Goal: Transaction & Acquisition: Purchase product/service

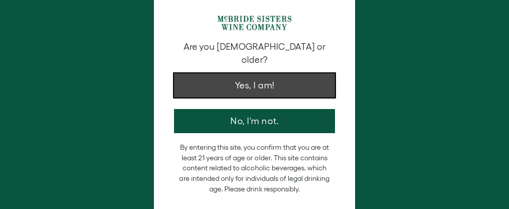
click at [267, 74] on button "Yes, I am!" at bounding box center [254, 85] width 161 height 24
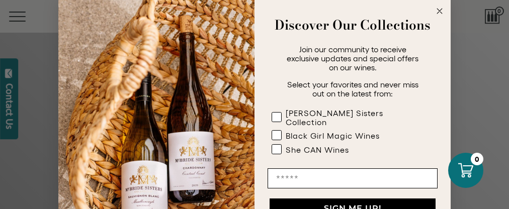
click at [437, 10] on circle "Close dialog" at bounding box center [440, 12] width 12 height 12
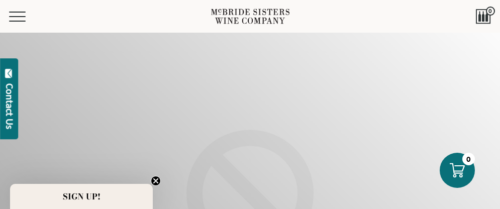
click at [18, 24] on div "Menu" at bounding box center [110, 16] width 202 height 33
click at [20, 16] on span "Mobile Menu Trigger" at bounding box center [19, 16] width 21 height 1
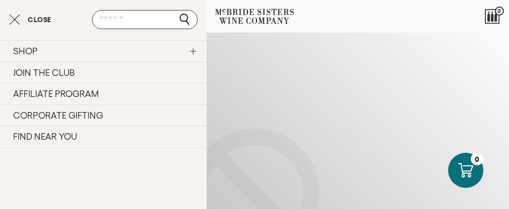
click at [49, 49] on link "SHOP" at bounding box center [103, 51] width 207 height 22
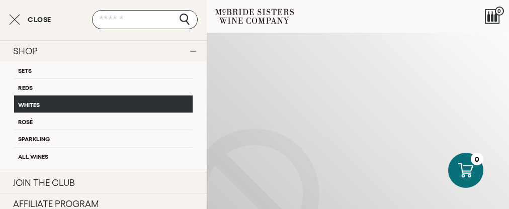
click at [57, 103] on link "Whites" at bounding box center [103, 103] width 178 height 17
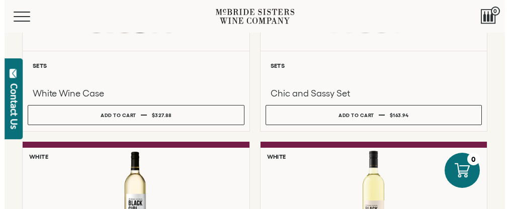
scroll to position [251, 0]
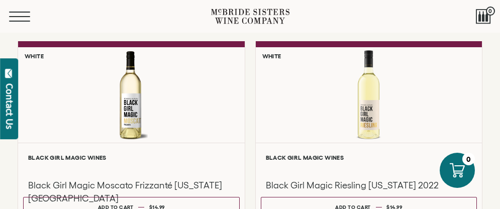
click at [17, 17] on button "Menu" at bounding box center [27, 17] width 36 height 10
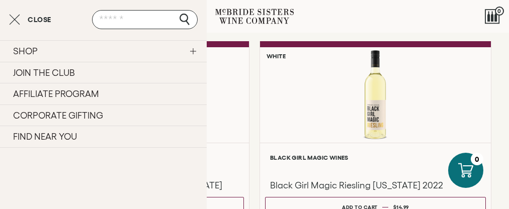
click at [40, 50] on link "SHOP" at bounding box center [103, 51] width 207 height 22
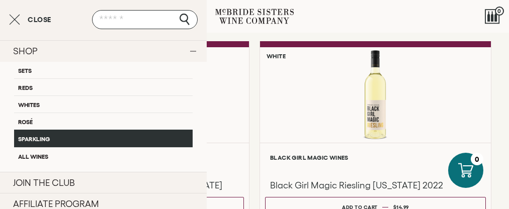
click at [53, 138] on link "Sparkling" at bounding box center [103, 138] width 178 height 17
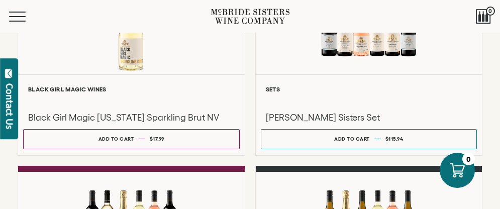
scroll to position [452, 0]
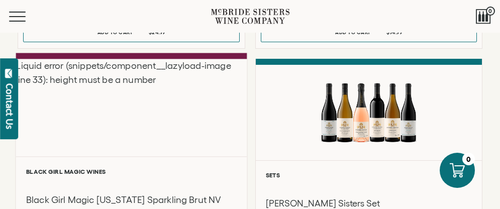
click at [131, 113] on div "Liquid error (snippets/component__lazyload-image line 33): height must be a num…" at bounding box center [131, 108] width 231 height 98
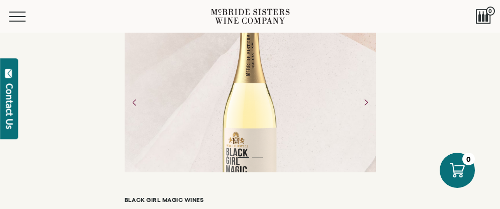
click at [252, 109] on div at bounding box center [250, 102] width 69 height 211
click at [366, 105] on icon "Next" at bounding box center [365, 102] width 3 height 6
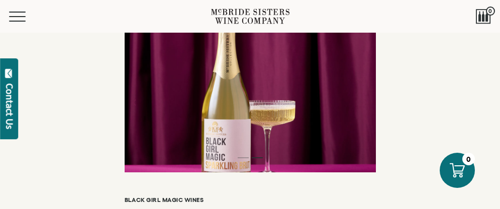
click at [114, 108] on div at bounding box center [250, 102] width 500 height 140
click at [129, 104] on icon "Previous" at bounding box center [134, 102] width 17 height 17
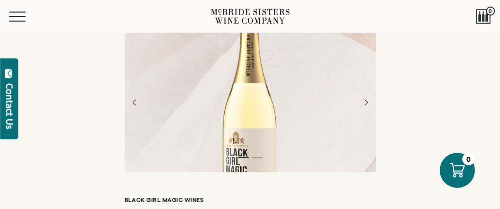
click at [254, 88] on div at bounding box center [250, 102] width 69 height 211
click at [238, 90] on div at bounding box center [250, 102] width 69 height 211
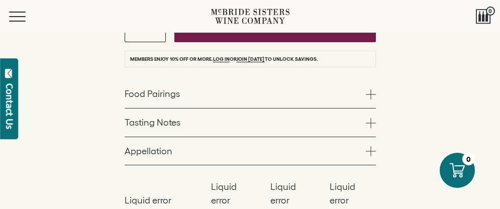
scroll to position [352, 0]
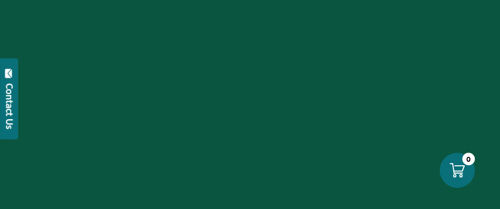
scroll to position [451, 0]
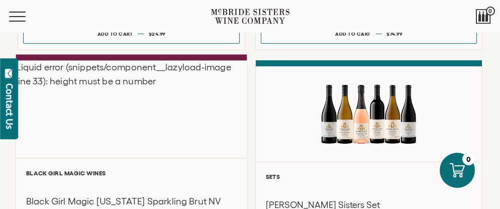
drag, startPoint x: 145, startPoint y: 137, endPoint x: 94, endPoint y: 112, distance: 56.4
click at [94, 112] on div "Liquid error (snippets/component__lazyload-image line 33): height must be a num…" at bounding box center [131, 110] width 231 height 98
